Goal: Transaction & Acquisition: Purchase product/service

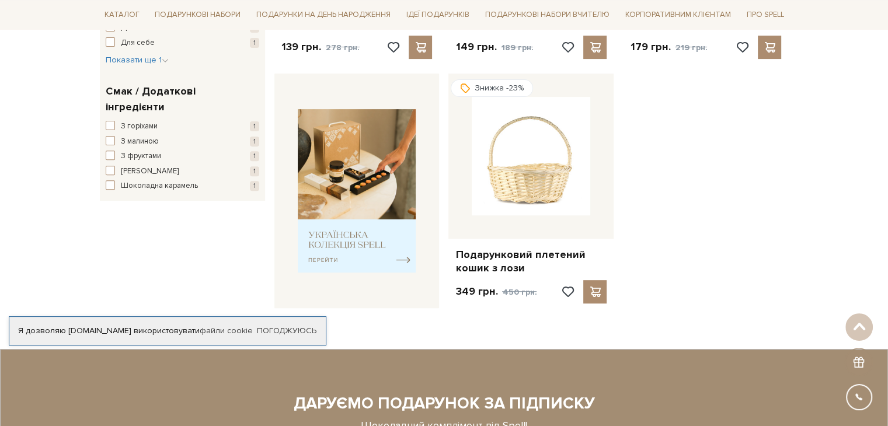
scroll to position [175, 0]
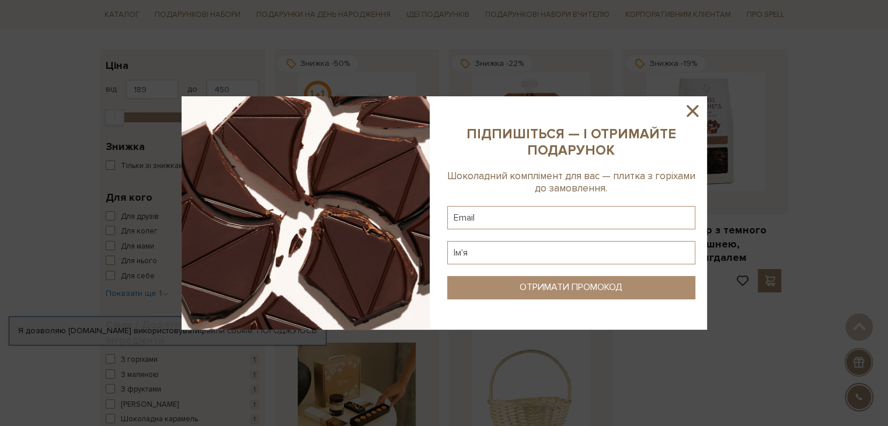
click at [692, 110] on icon at bounding box center [692, 111] width 12 height 12
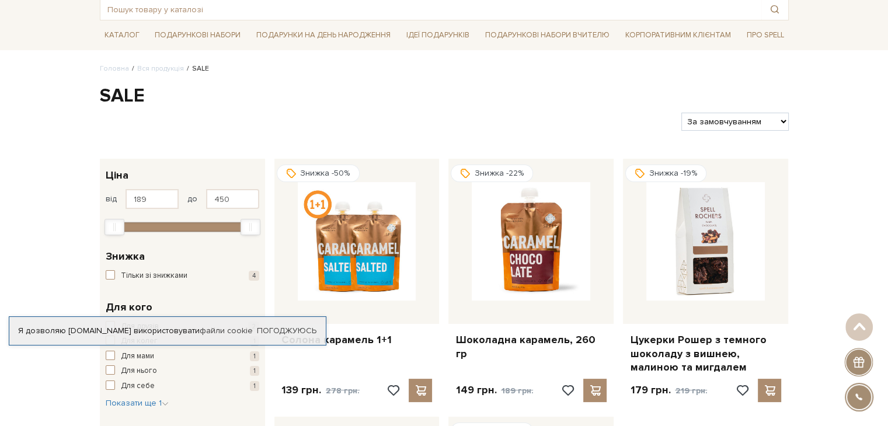
scroll to position [0, 0]
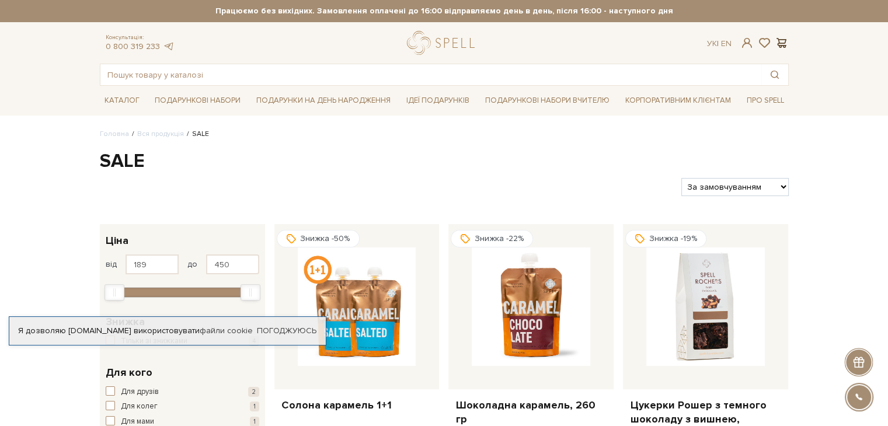
click at [784, 46] on span at bounding box center [781, 43] width 14 height 12
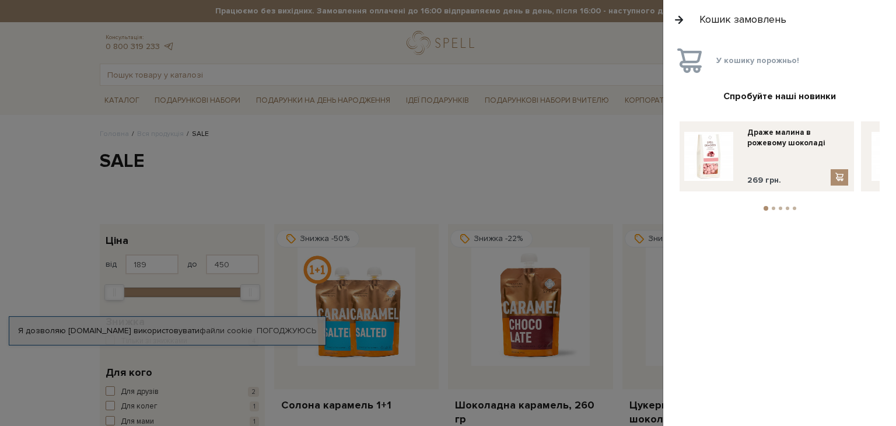
click at [585, 103] on div at bounding box center [448, 213] width 896 height 426
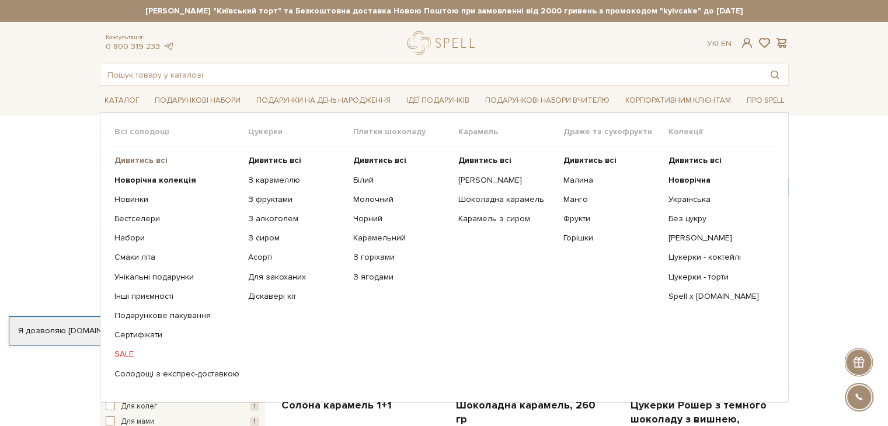
click at [130, 162] on b "Дивитись всі" at bounding box center [140, 160] width 53 height 10
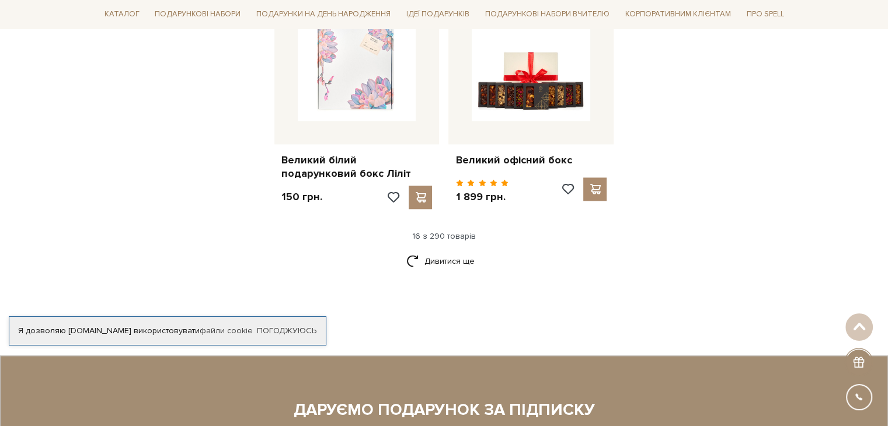
scroll to position [1517, 0]
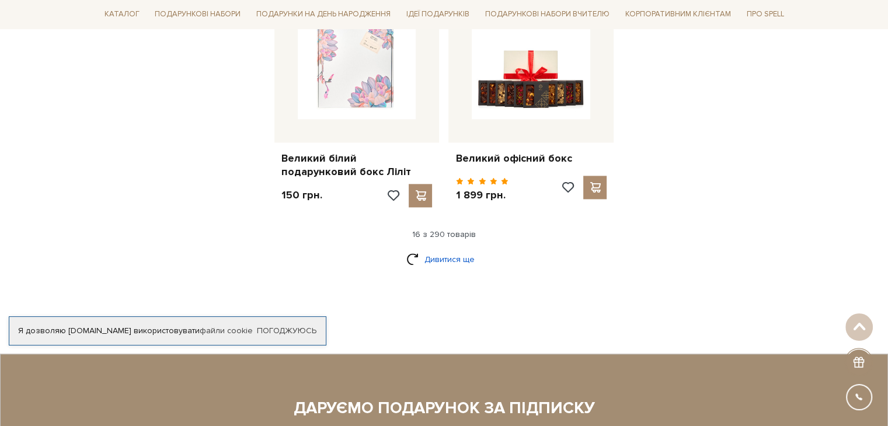
click at [428, 249] on link "Дивитися ще" at bounding box center [444, 259] width 76 height 20
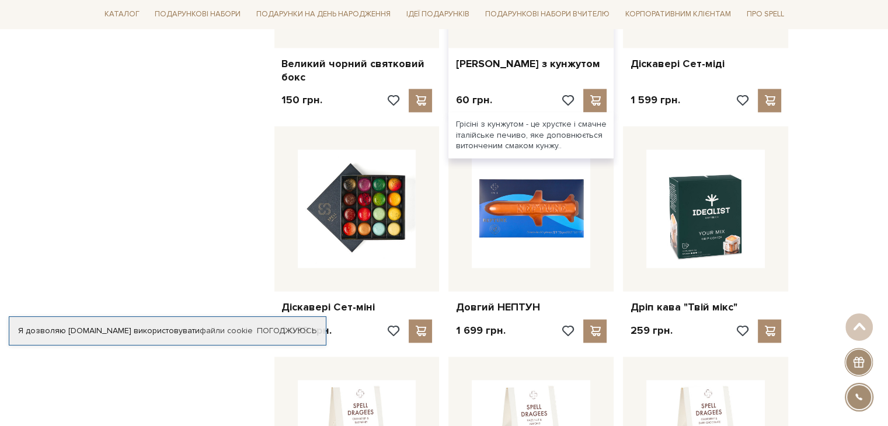
scroll to position [1926, 0]
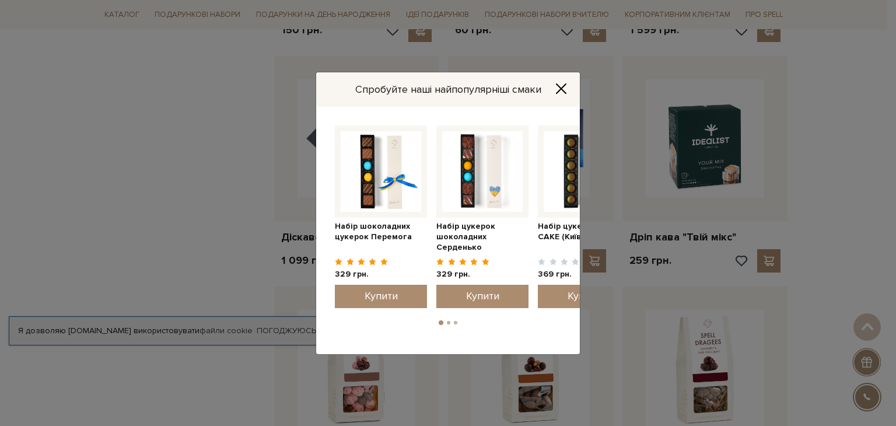
click at [558, 84] on icon "Close" at bounding box center [562, 89] width 12 height 12
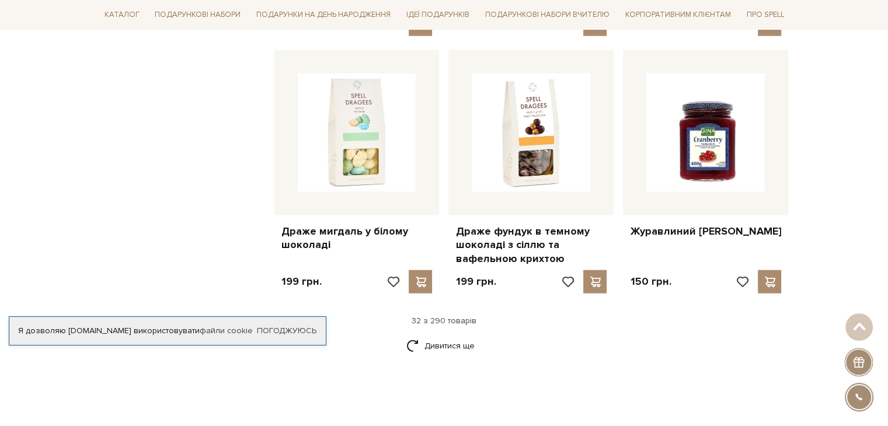
scroll to position [2684, 0]
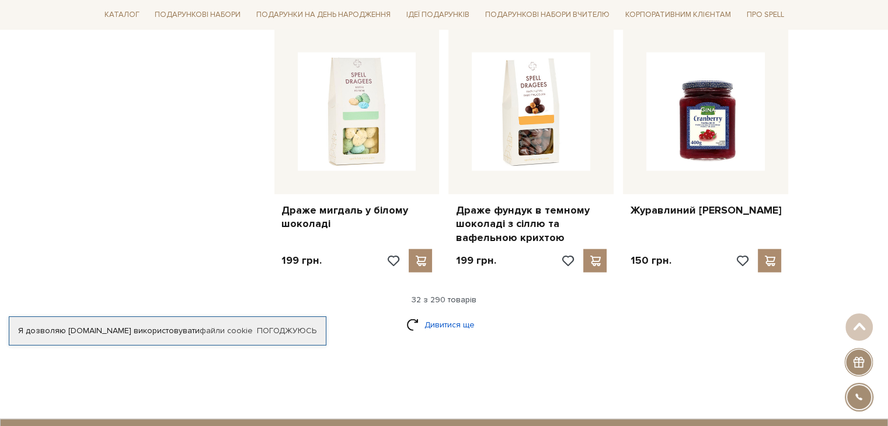
click at [463, 315] on link "Дивитися ще" at bounding box center [444, 325] width 76 height 20
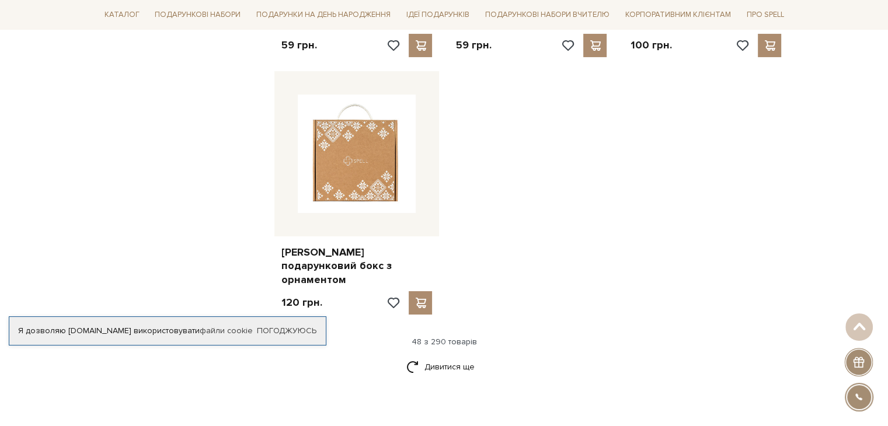
scroll to position [4202, 0]
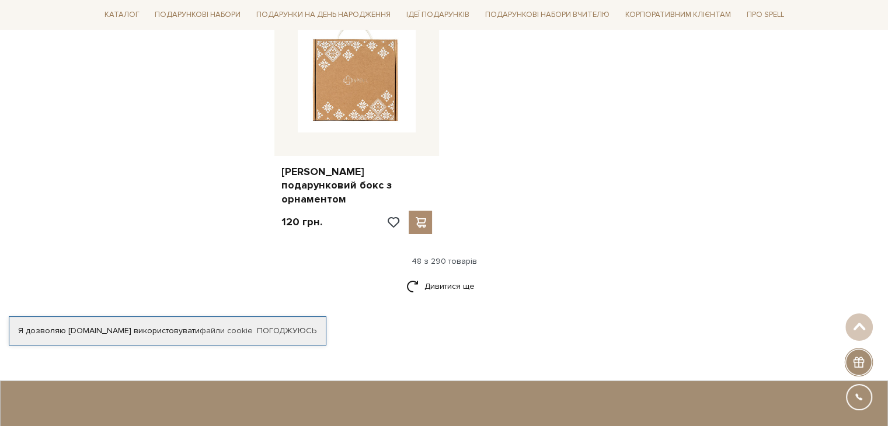
click at [393, 276] on div "Дивитися ще" at bounding box center [444, 293] width 698 height 34
click at [469, 276] on link "Дивитися ще" at bounding box center [444, 286] width 76 height 20
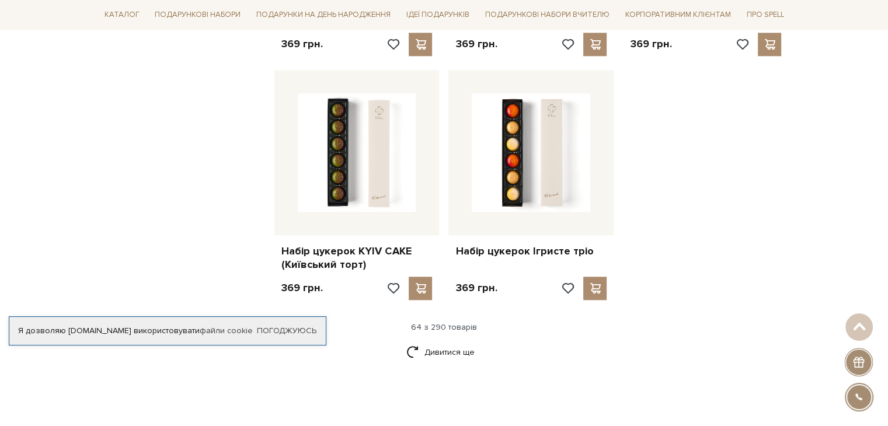
scroll to position [5427, 0]
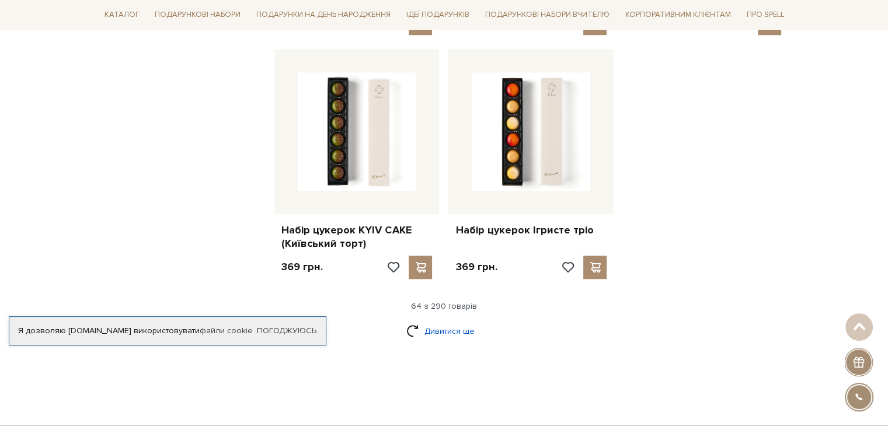
click at [432, 321] on link "Дивитися ще" at bounding box center [444, 331] width 76 height 20
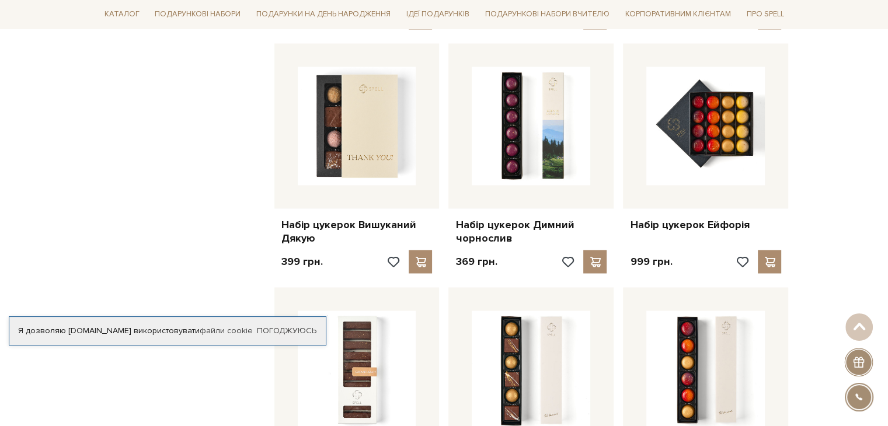
scroll to position [6594, 0]
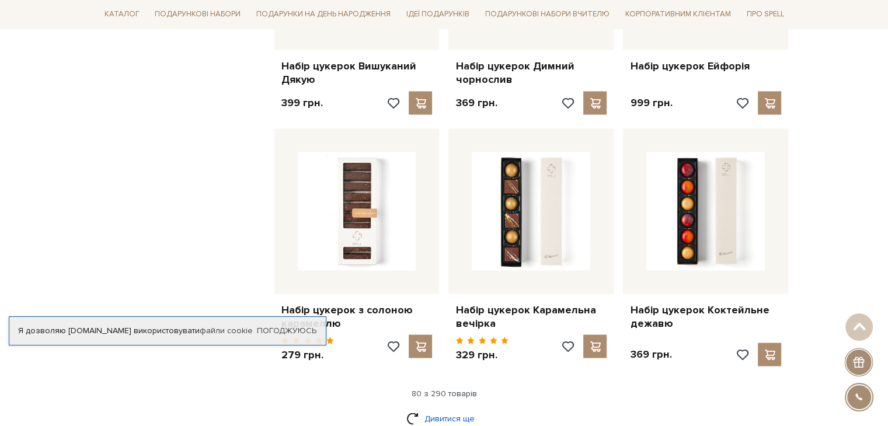
click at [425, 408] on link "Дивитися ще" at bounding box center [444, 418] width 76 height 20
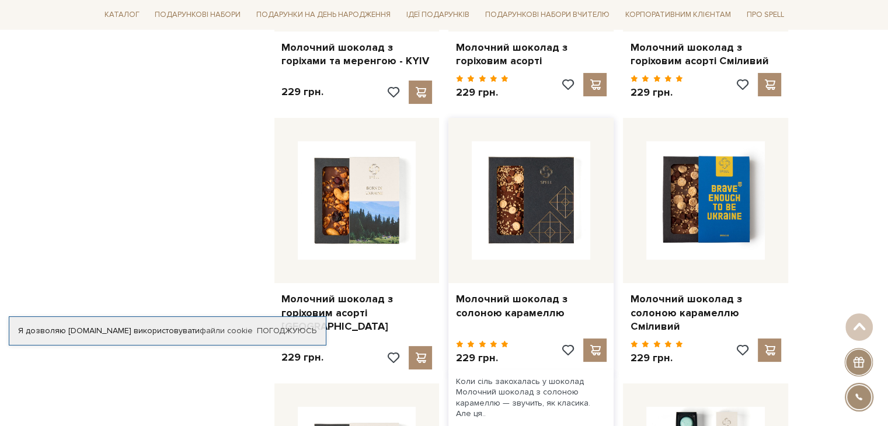
scroll to position [4610, 0]
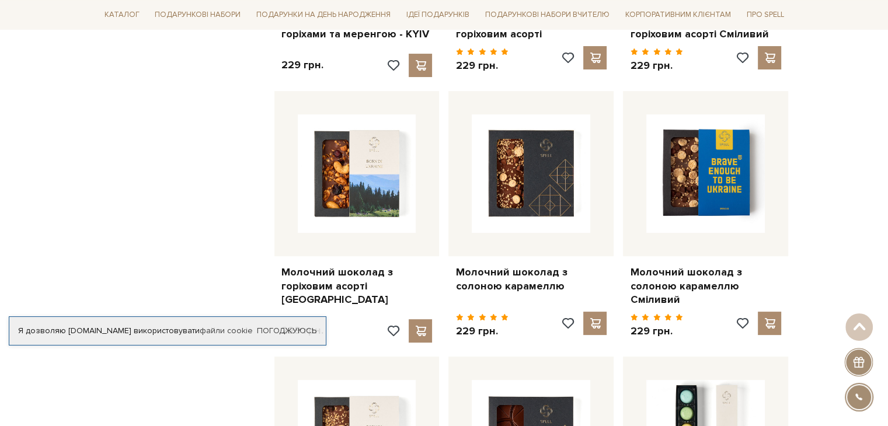
drag, startPoint x: 511, startPoint y: 229, endPoint x: 858, endPoint y: 234, distance: 347.3
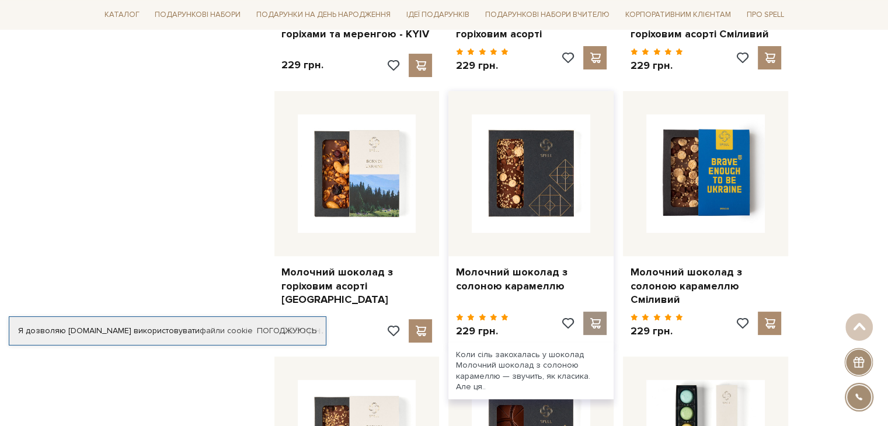
click at [598, 318] on span at bounding box center [595, 323] width 15 height 11
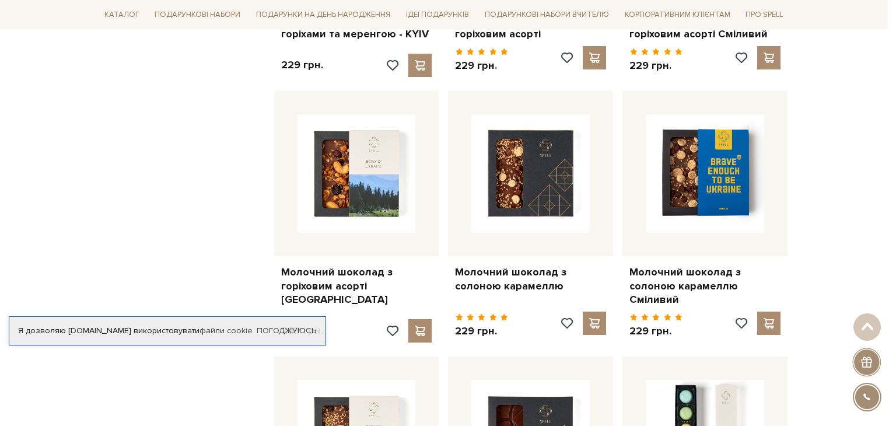
click at [224, 187] on div at bounding box center [448, 213] width 896 height 426
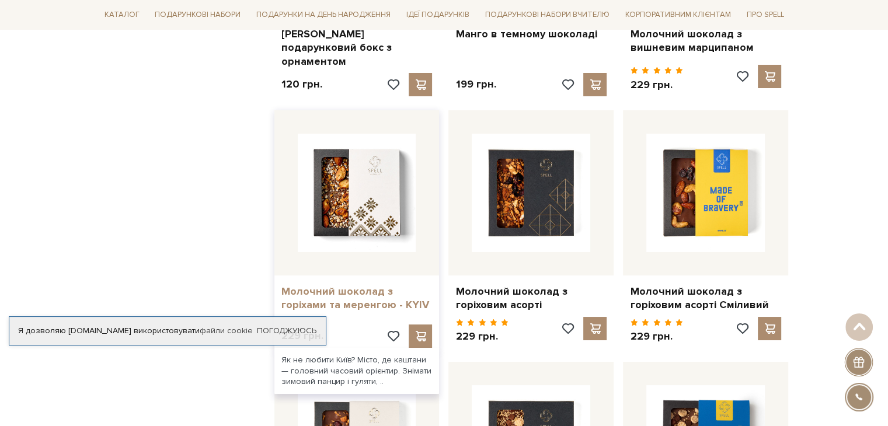
scroll to position [4318, 0]
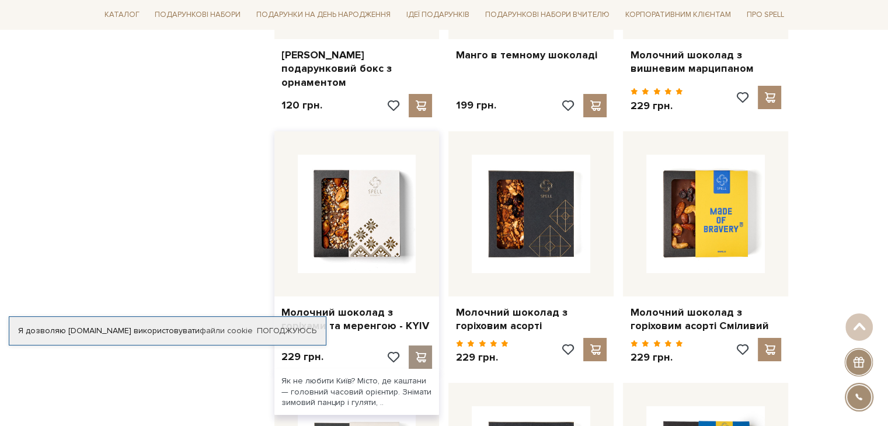
click at [428, 345] on div at bounding box center [419, 356] width 23 height 23
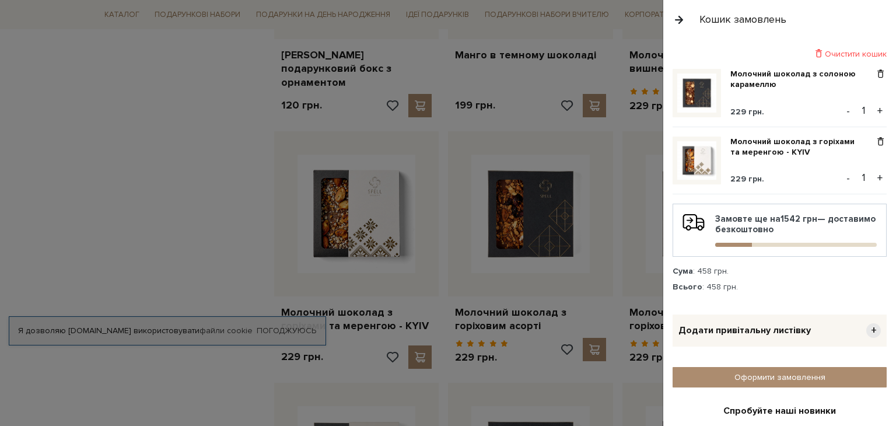
click at [176, 229] on div at bounding box center [448, 213] width 896 height 426
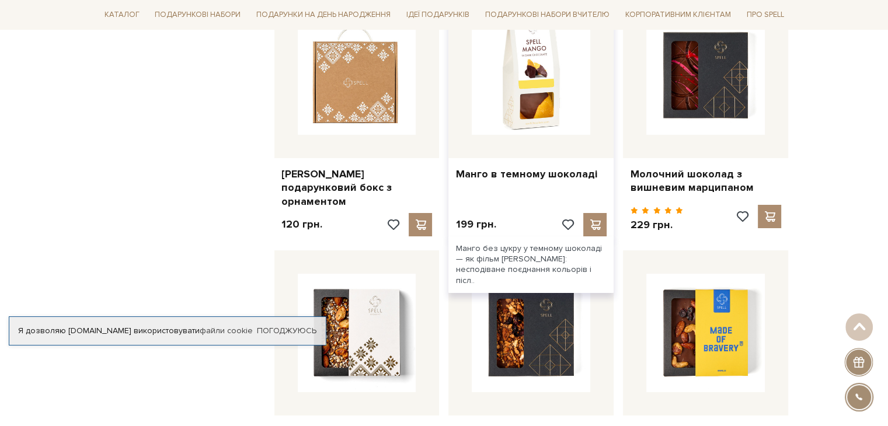
scroll to position [4202, 0]
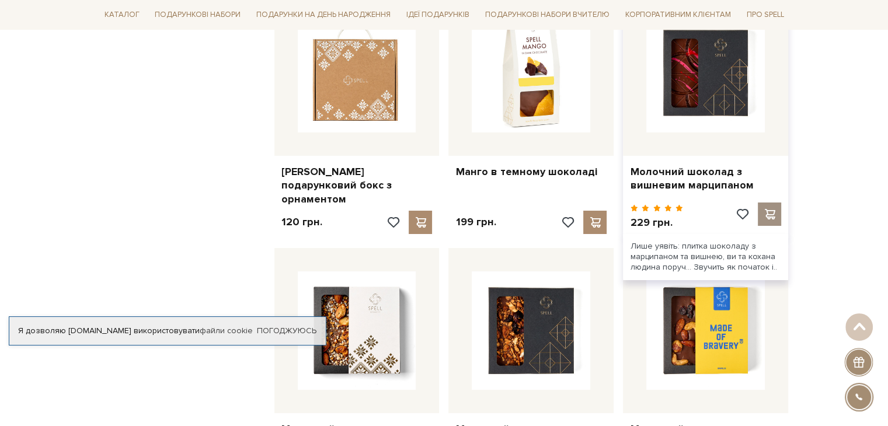
click at [763, 209] on span at bounding box center [769, 214] width 15 height 11
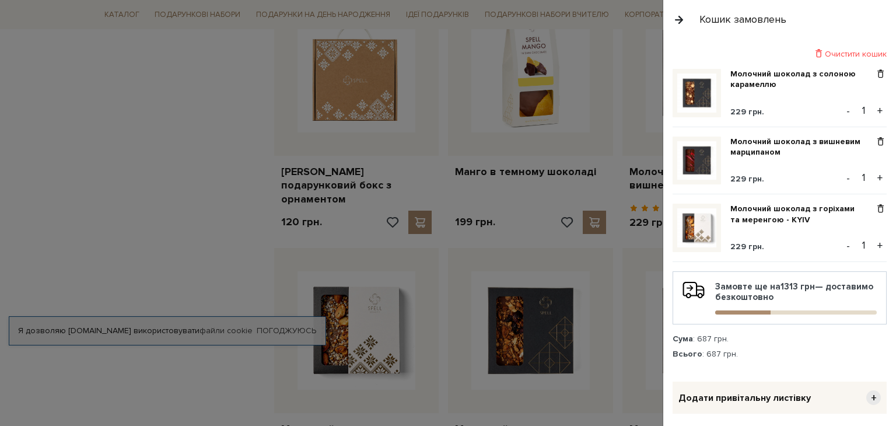
click at [111, 207] on div at bounding box center [448, 213] width 896 height 426
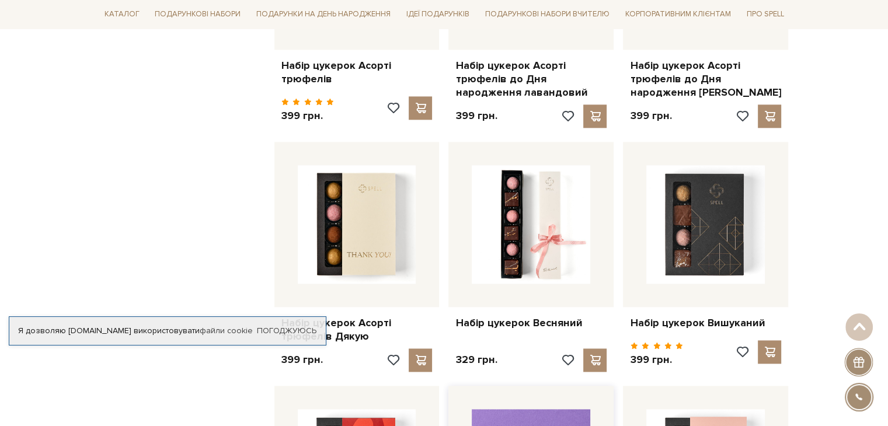
scroll to position [6186, 0]
